Goal: Information Seeking & Learning: Learn about a topic

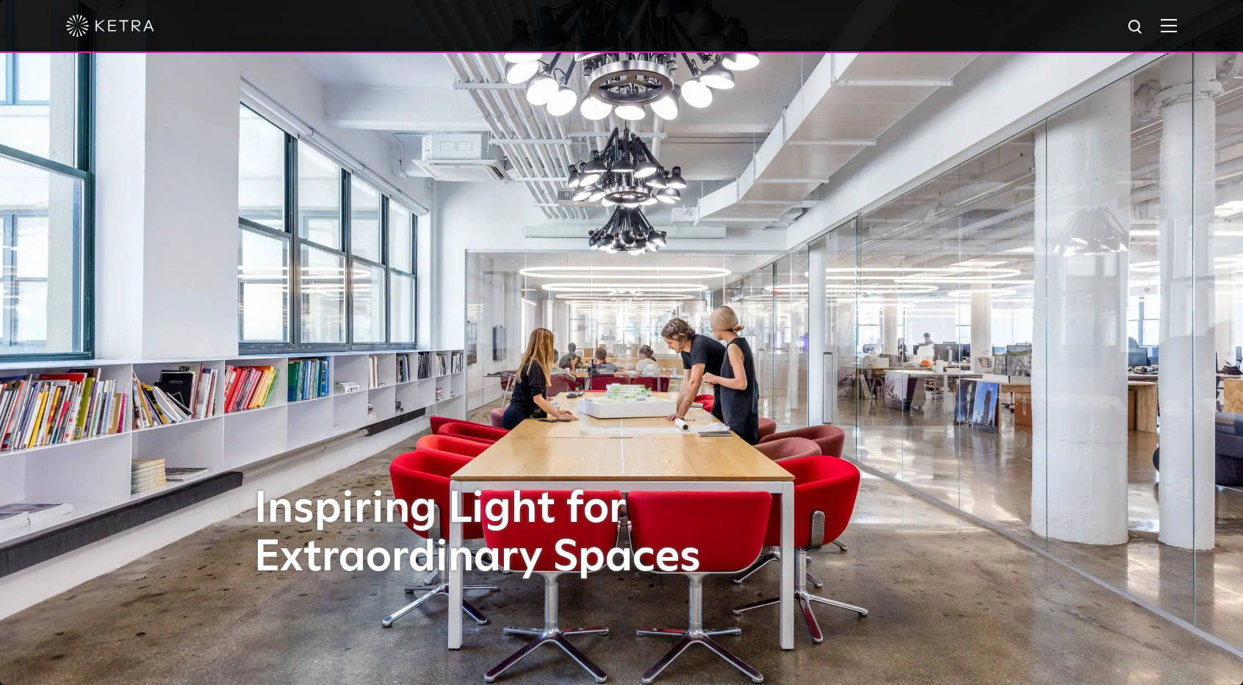
click at [420, 33] on div at bounding box center [621, 26] width 1243 height 53
click at [420, 29] on img at bounding box center [1169, 25] width 16 height 14
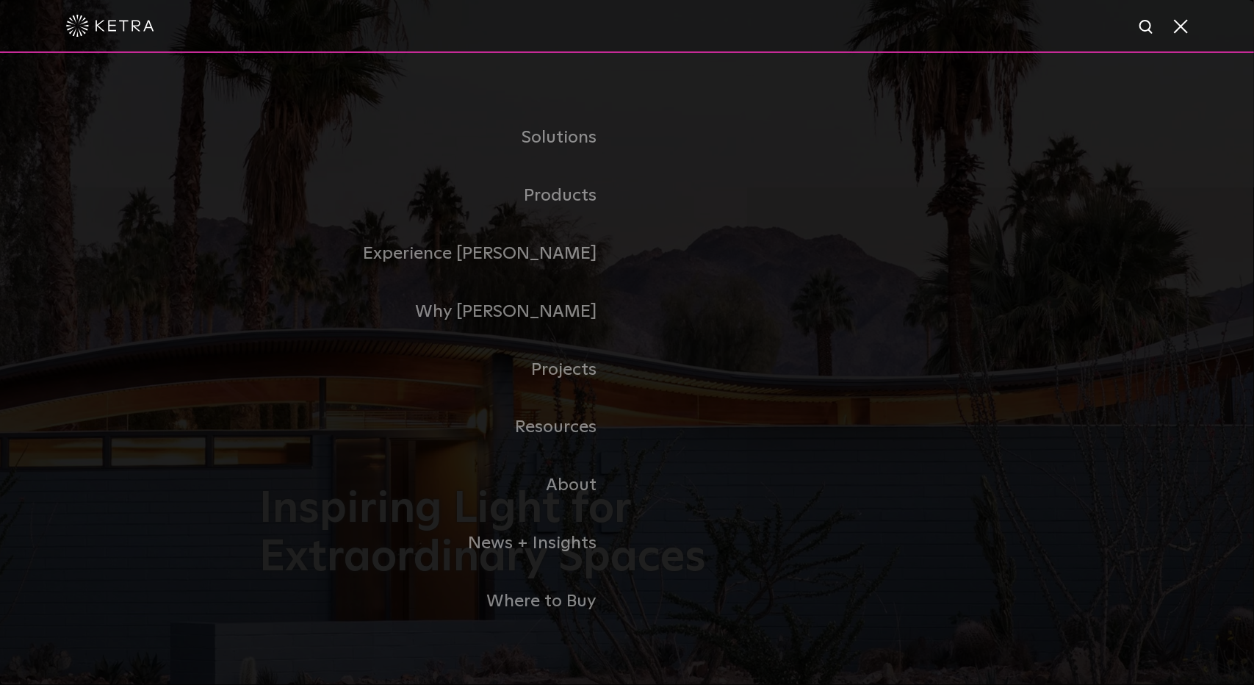
click at [0, 0] on link "Residential Products" at bounding box center [0, 0] width 0 height 0
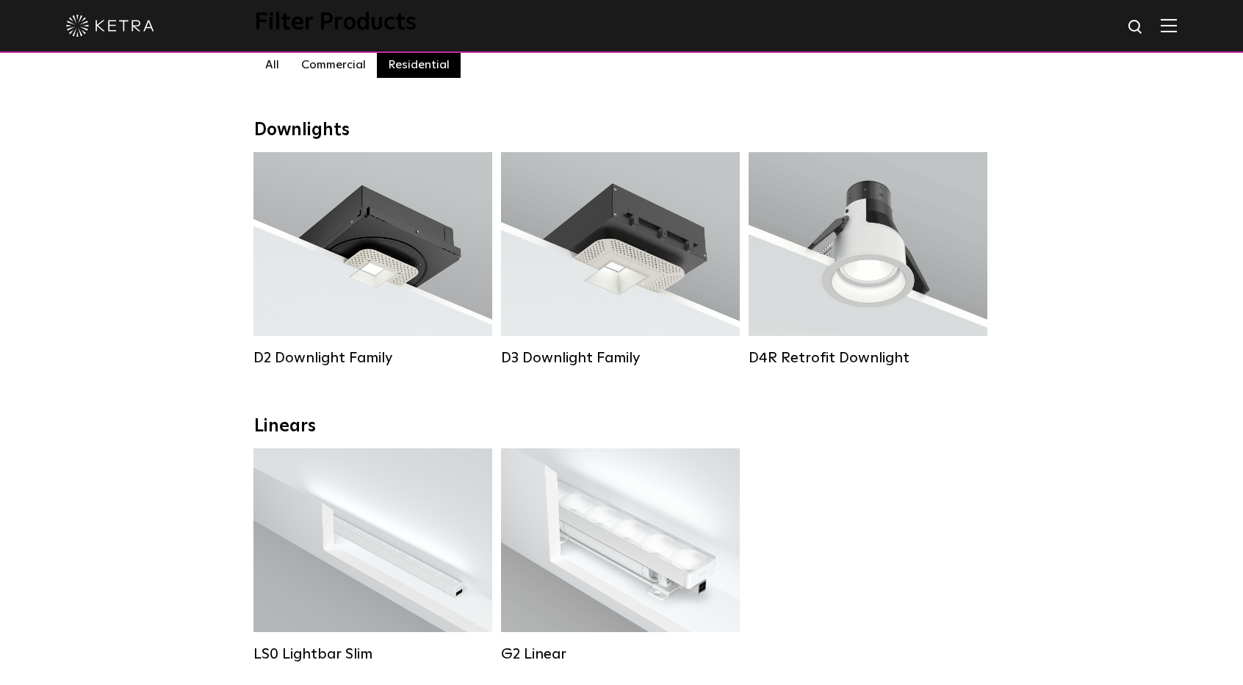
scroll to position [84, 0]
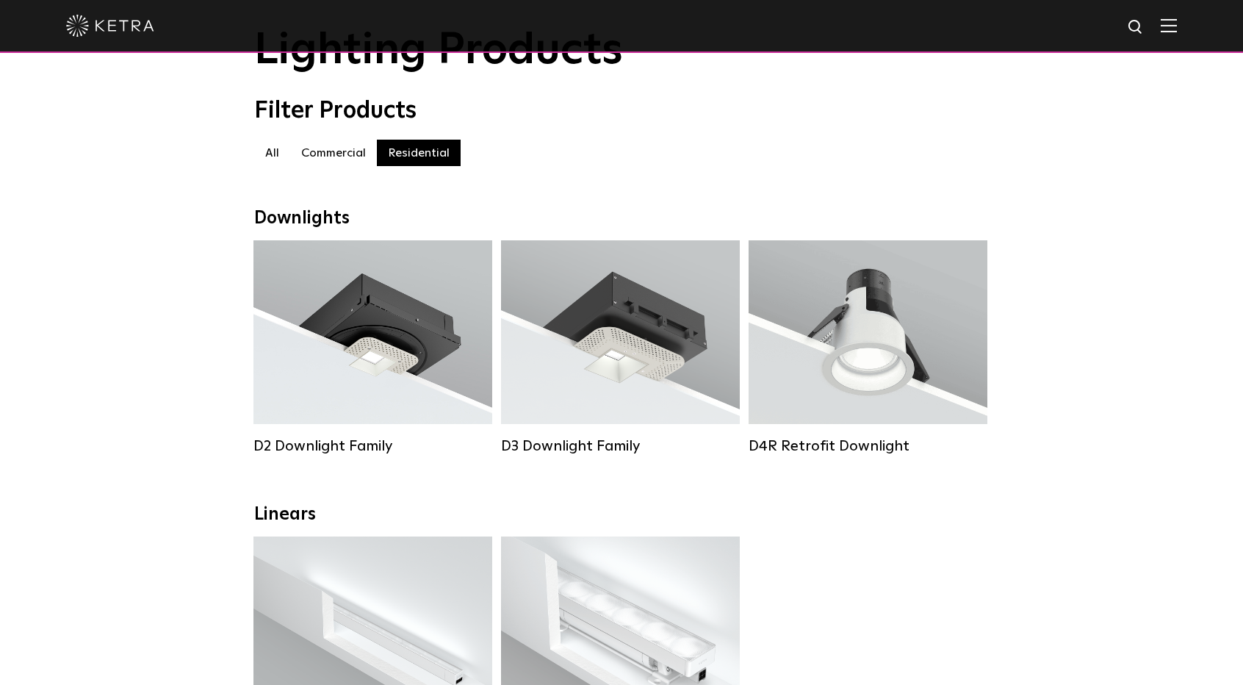
click at [858, 409] on div "Lumen Output: 800 Colors: White / Black Beam Angles: 15° / 25° / 40° / 60° Watt…" at bounding box center [868, 332] width 239 height 184
